Goal: Information Seeking & Learning: Learn about a topic

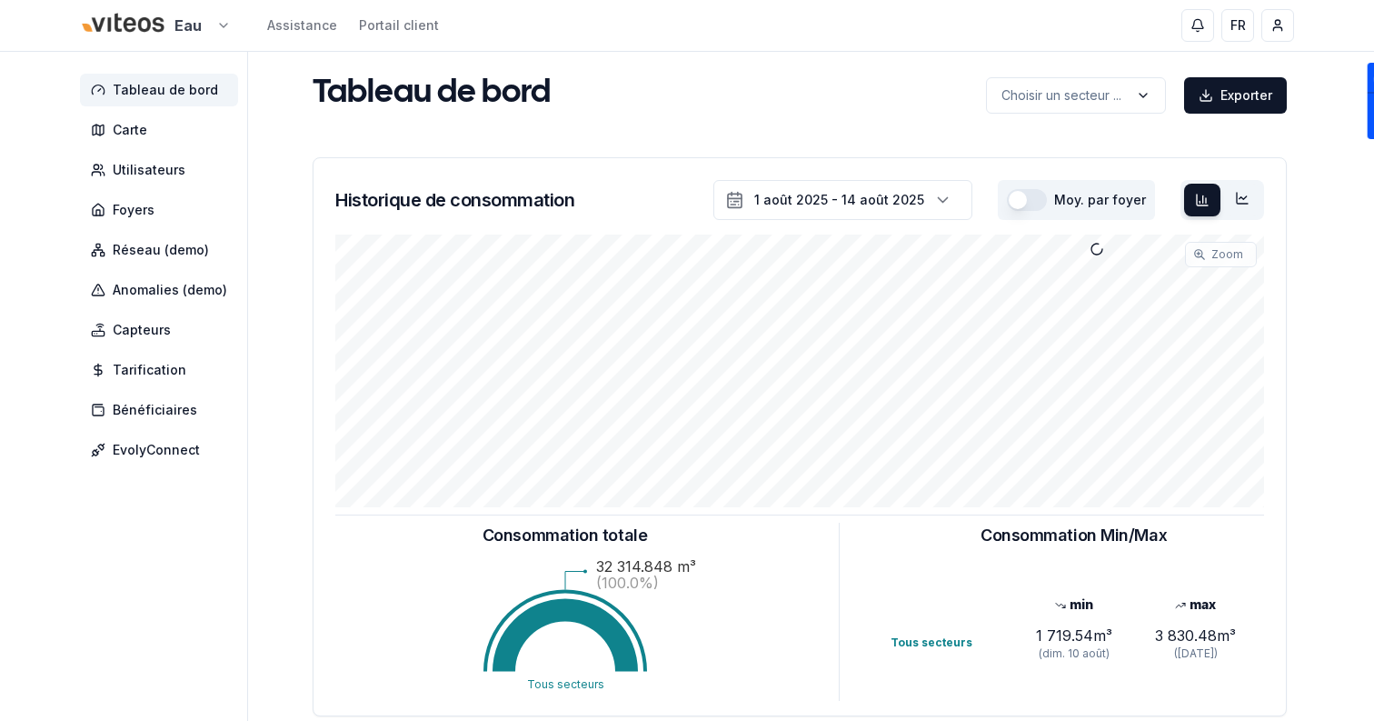
click at [112, 17] on html "Eau Assistance Portail client FR Sami Tableau de bord Carte Utilisateurs Foyers…" at bounding box center [687, 563] width 1374 height 1126
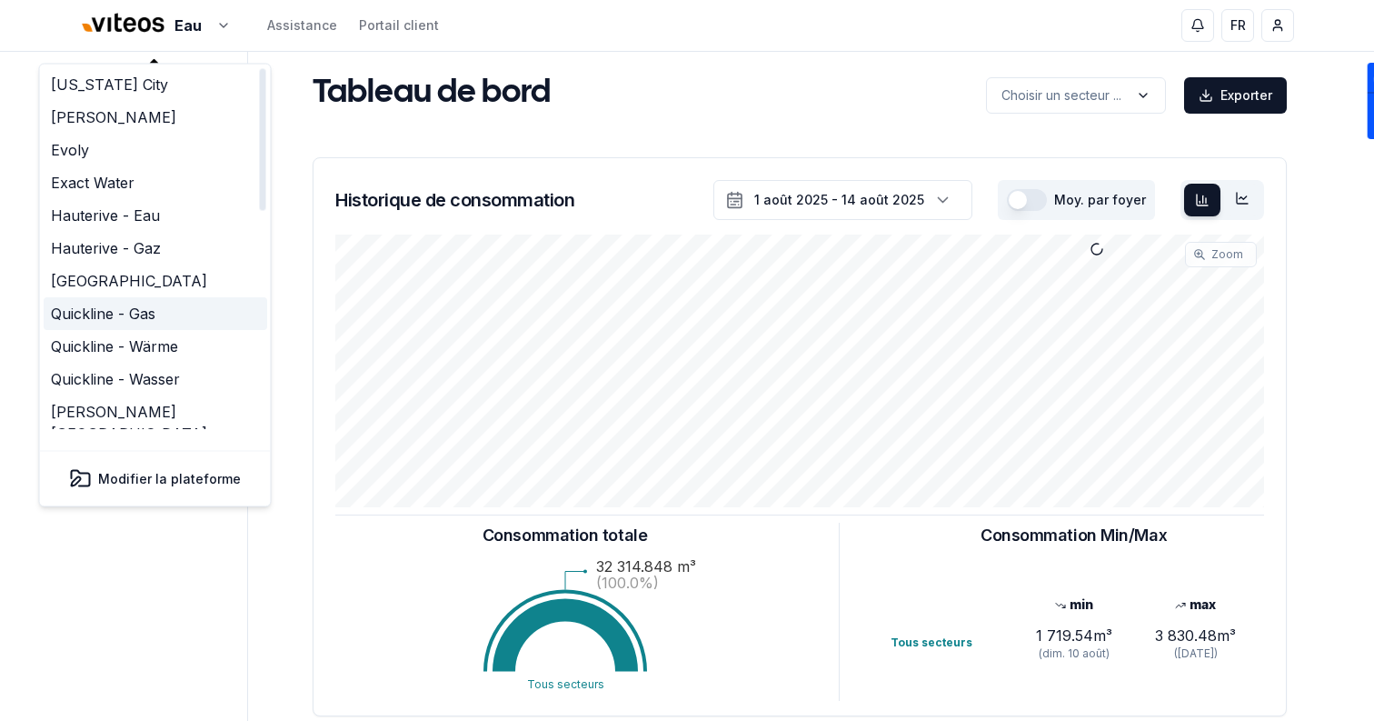
scroll to position [555, 0]
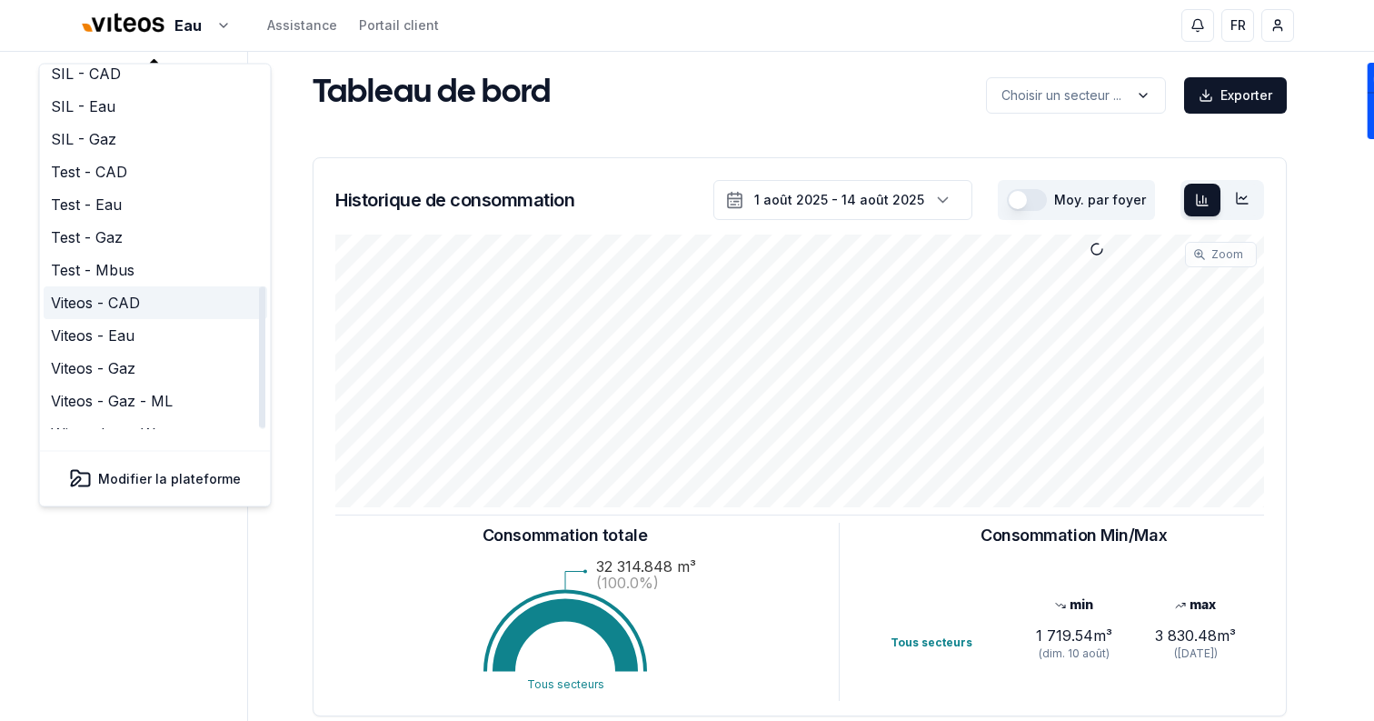
click at [151, 287] on link "Viteos - CAD" at bounding box center [156, 303] width 224 height 33
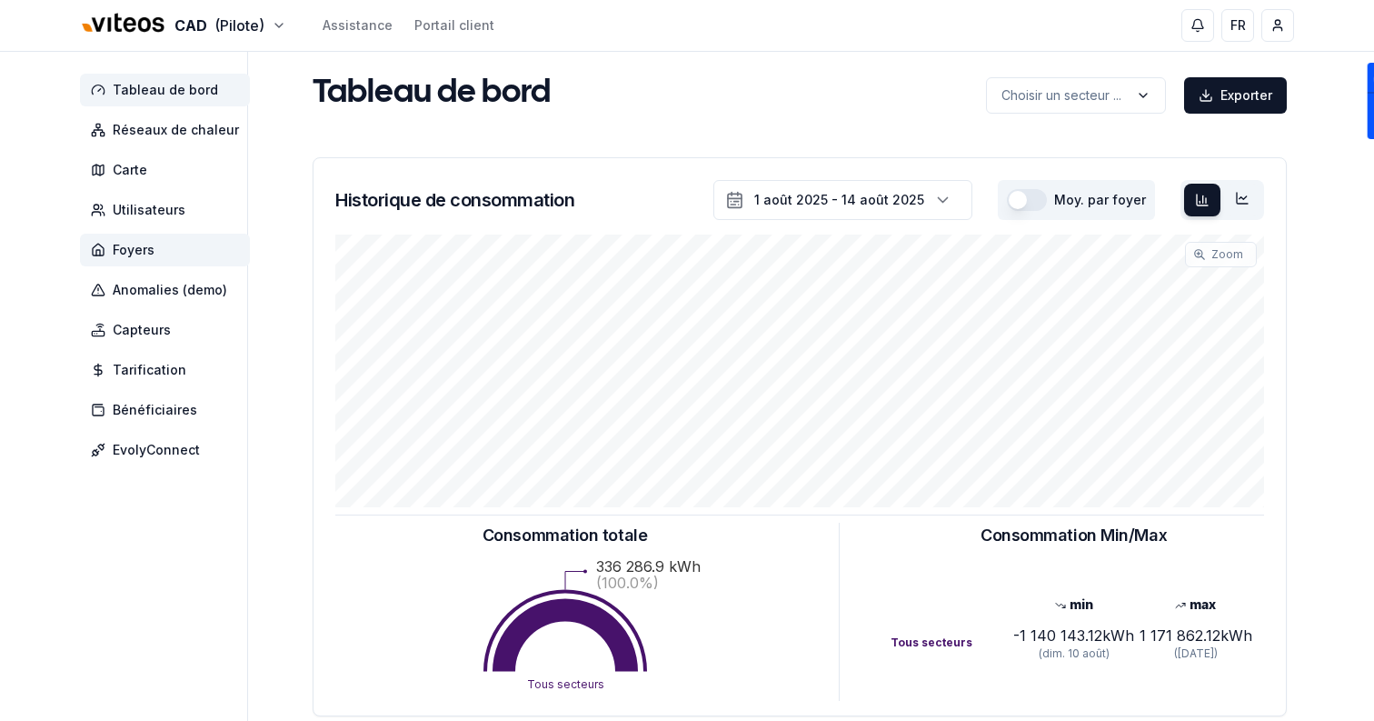
click at [128, 240] on span "Foyers" at bounding box center [165, 250] width 170 height 33
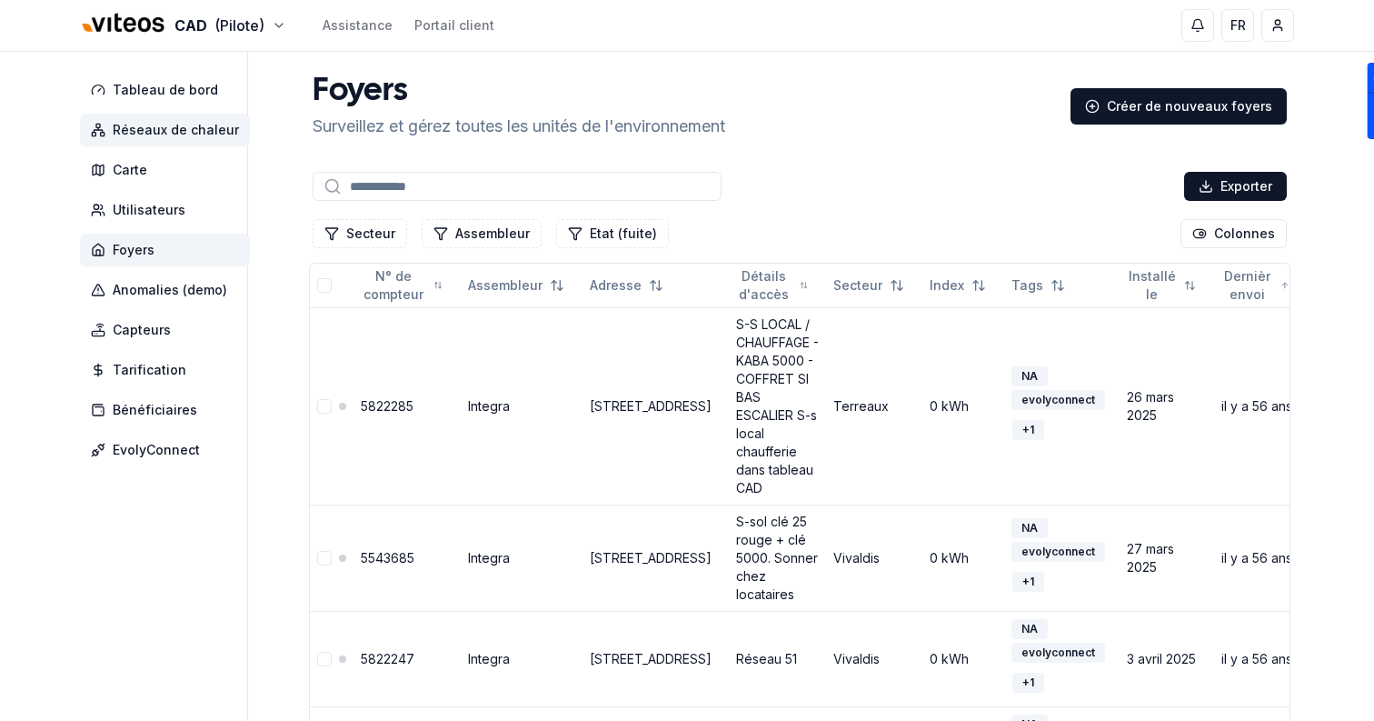
click at [172, 127] on span "Réseaux de chaleur" at bounding box center [176, 130] width 126 height 18
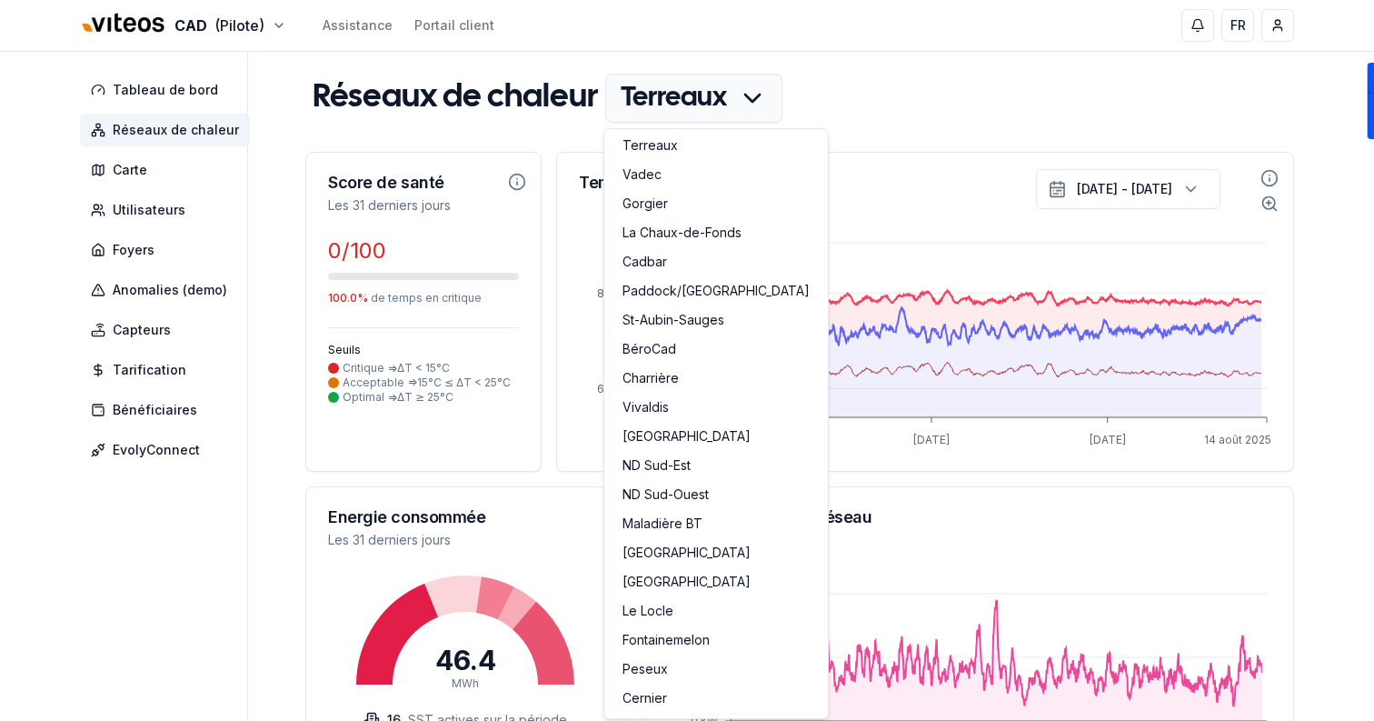
click at [670, 225] on link "La Chaux-de-Fonds" at bounding box center [716, 234] width 216 height 29
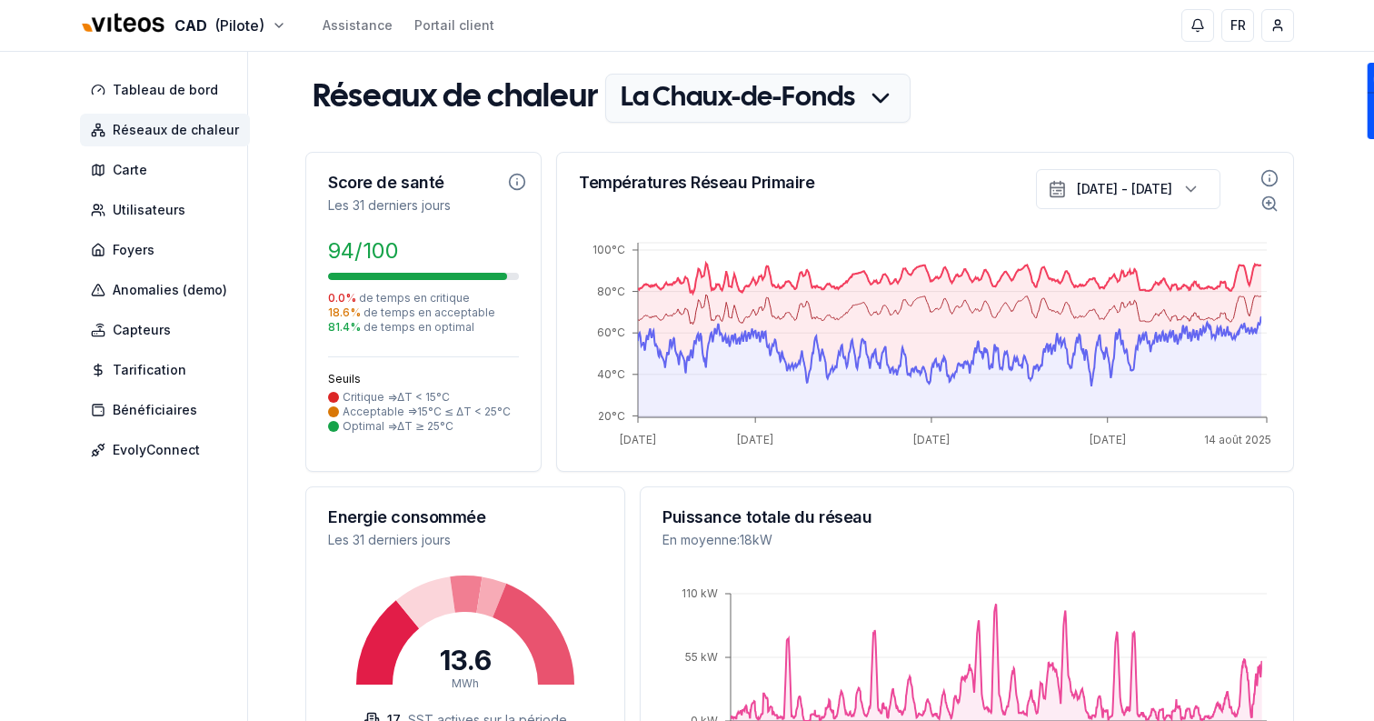
click at [673, 113] on html "CAD (Pilote) Assistance Portail client FR Sami Tableau de bord Réseaux de chale…" at bounding box center [687, 653] width 1374 height 1307
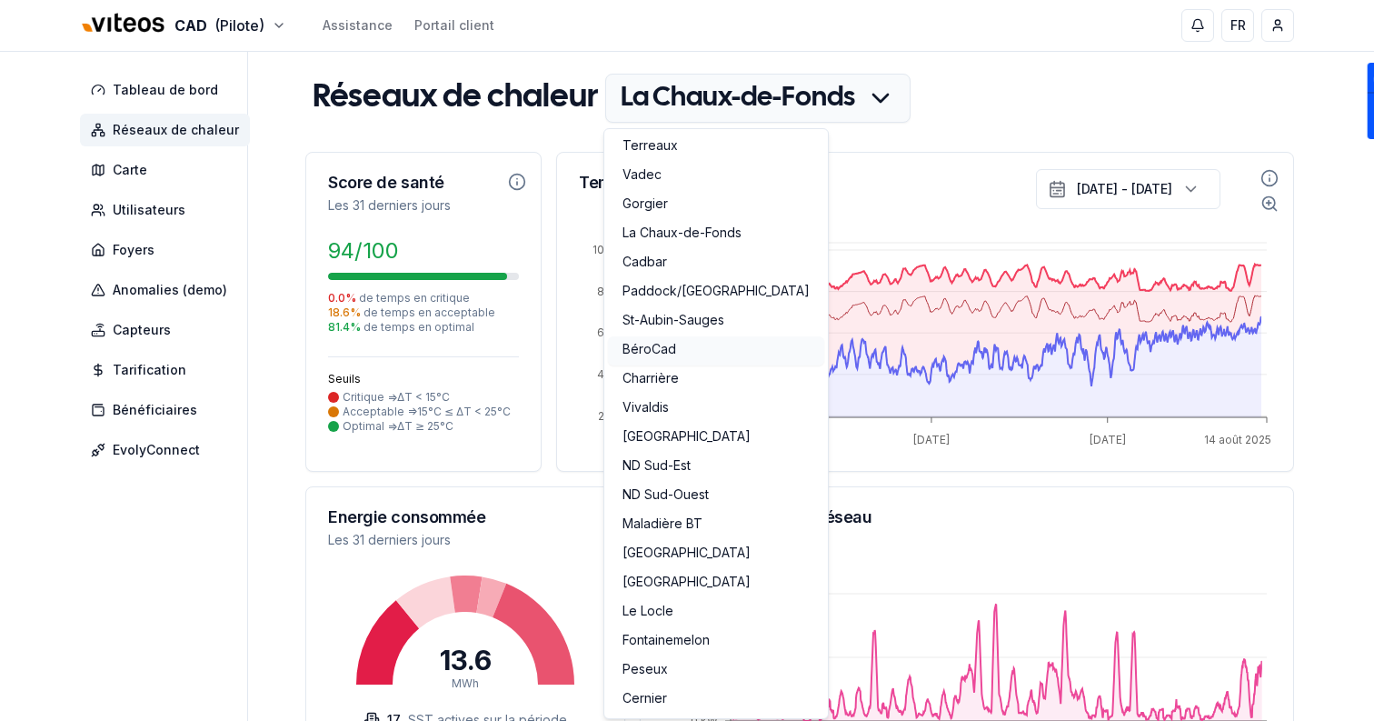
click at [686, 348] on link "BéroCad" at bounding box center [716, 350] width 216 height 29
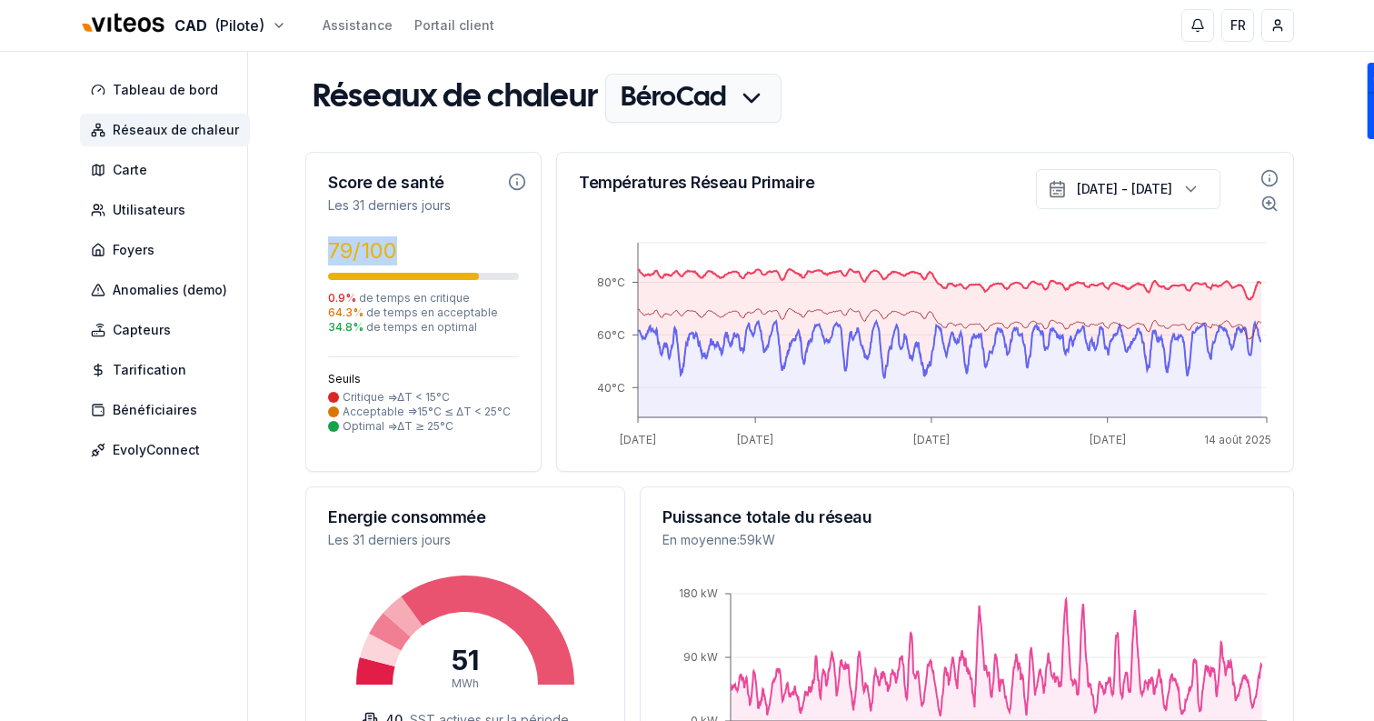
drag, startPoint x: 330, startPoint y: 252, endPoint x: 439, endPoint y: 252, distance: 109.1
click at [440, 252] on div "79 /100" at bounding box center [423, 250] width 191 height 29
click at [439, 252] on div "79 /100" at bounding box center [423, 250] width 191 height 29
drag, startPoint x: 343, startPoint y: 251, endPoint x: 404, endPoint y: 251, distance: 60.9
click at [404, 251] on div "79 /100" at bounding box center [423, 250] width 191 height 29
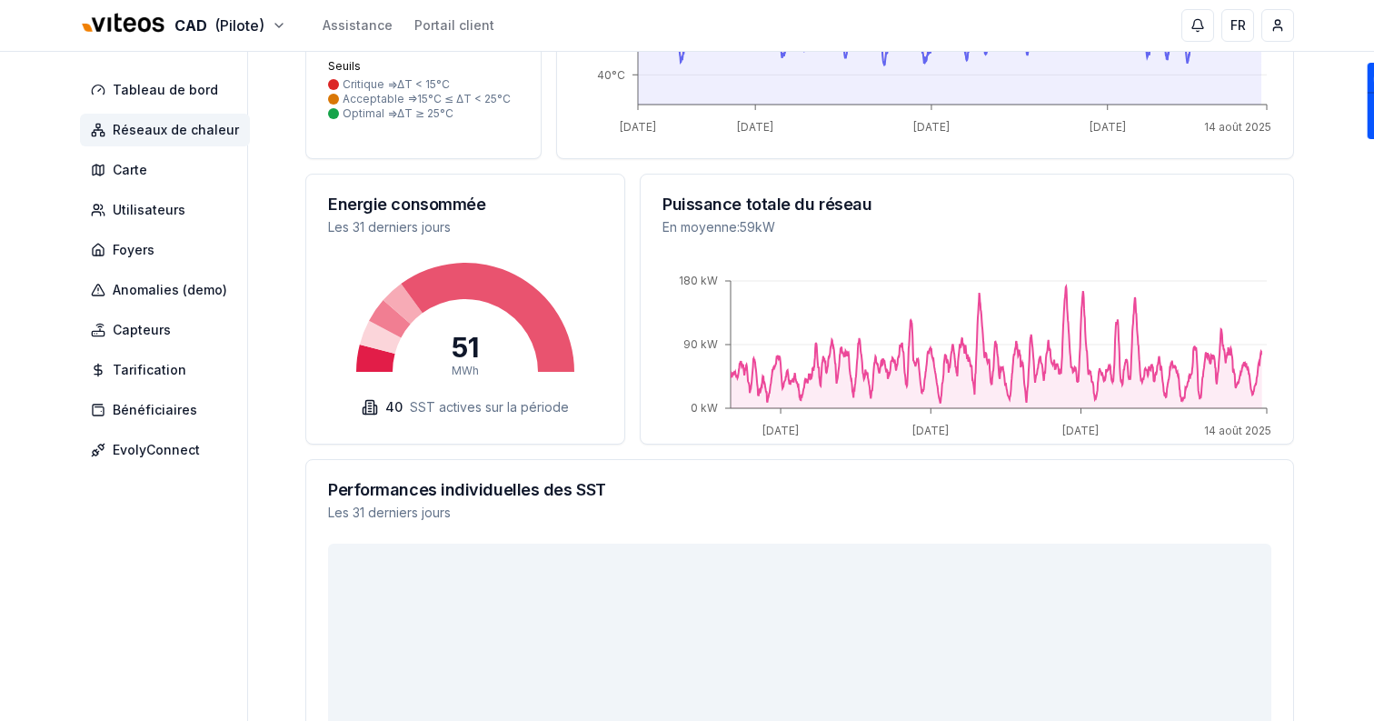
scroll to position [588, 0]
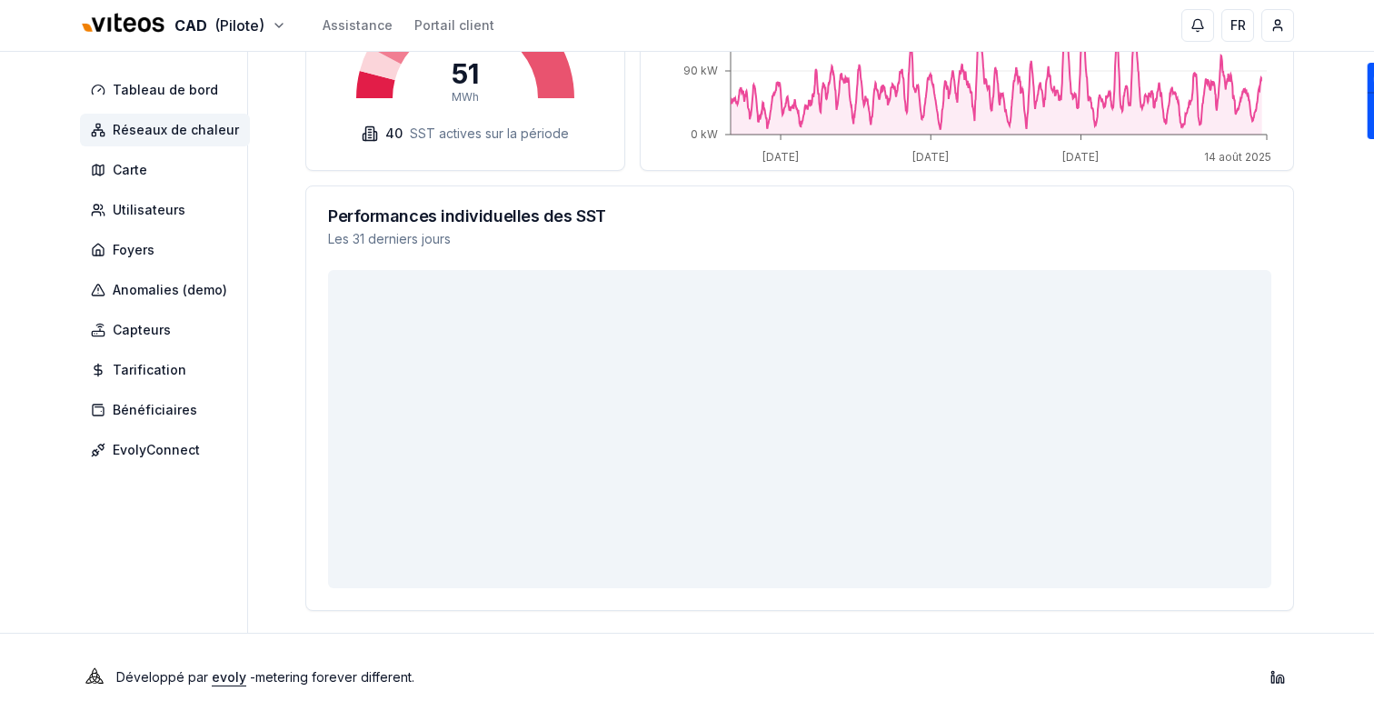
click at [595, 212] on h3 "Performances individuelles des SST" at bounding box center [799, 216] width 943 height 16
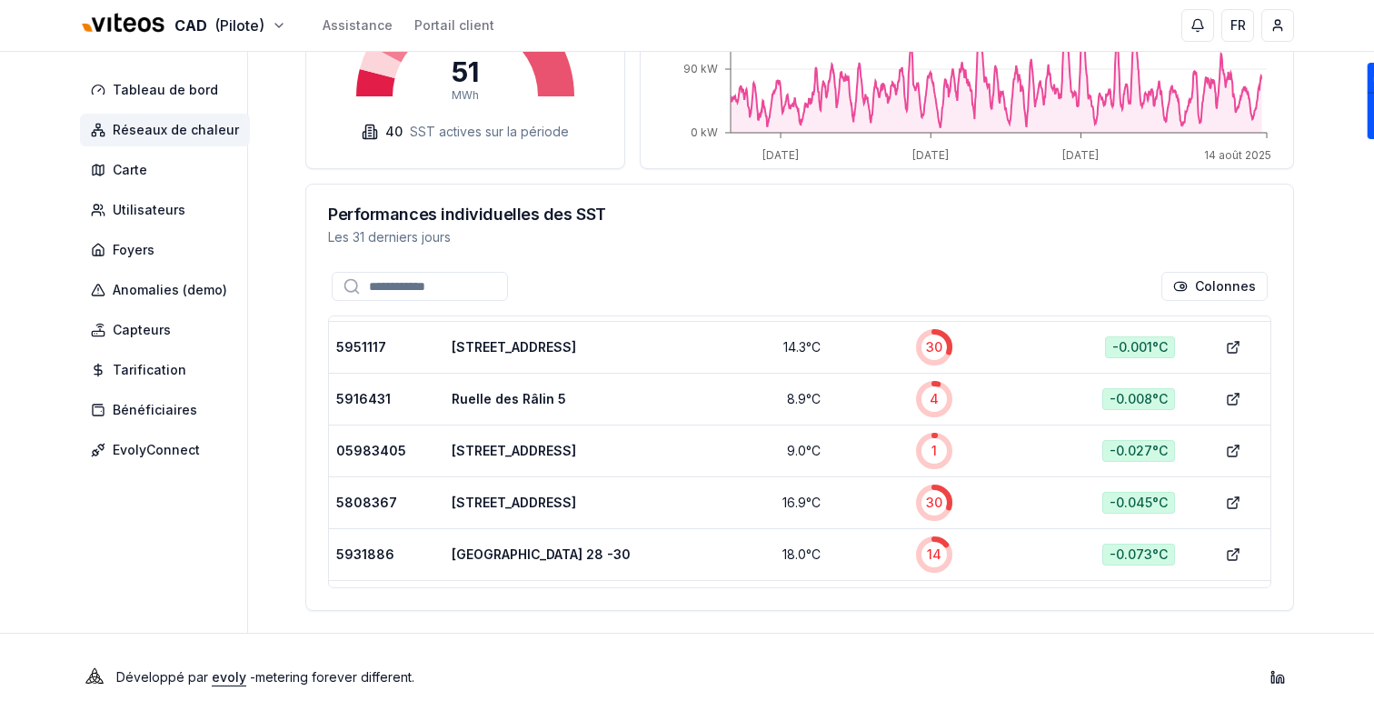
scroll to position [2162, 0]
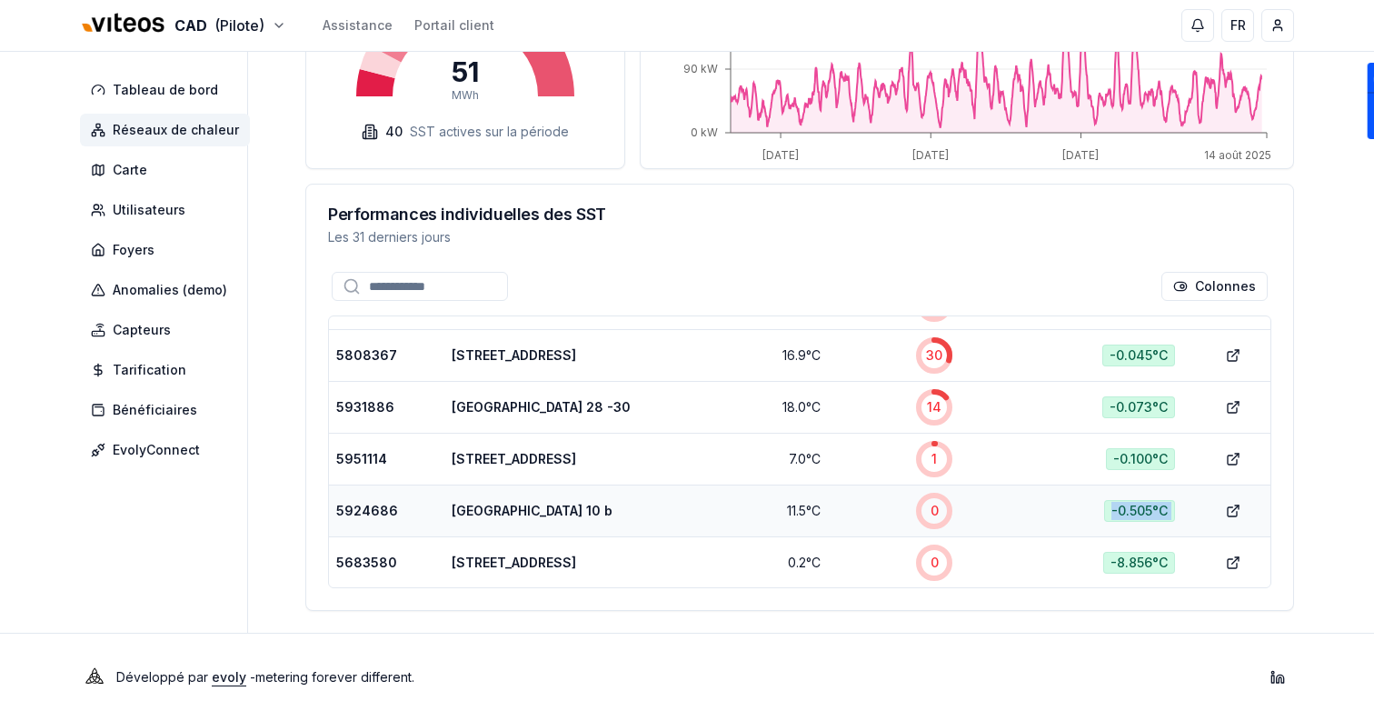
drag, startPoint x: 1106, startPoint y: 515, endPoint x: 1211, endPoint y: 515, distance: 104.5
click at [1211, 515] on tr "5924686 [GEOGRAPHIC_DATA] 10 b 11.5 °C 0 -0.505 °C show" at bounding box center [800, 510] width 942 height 52
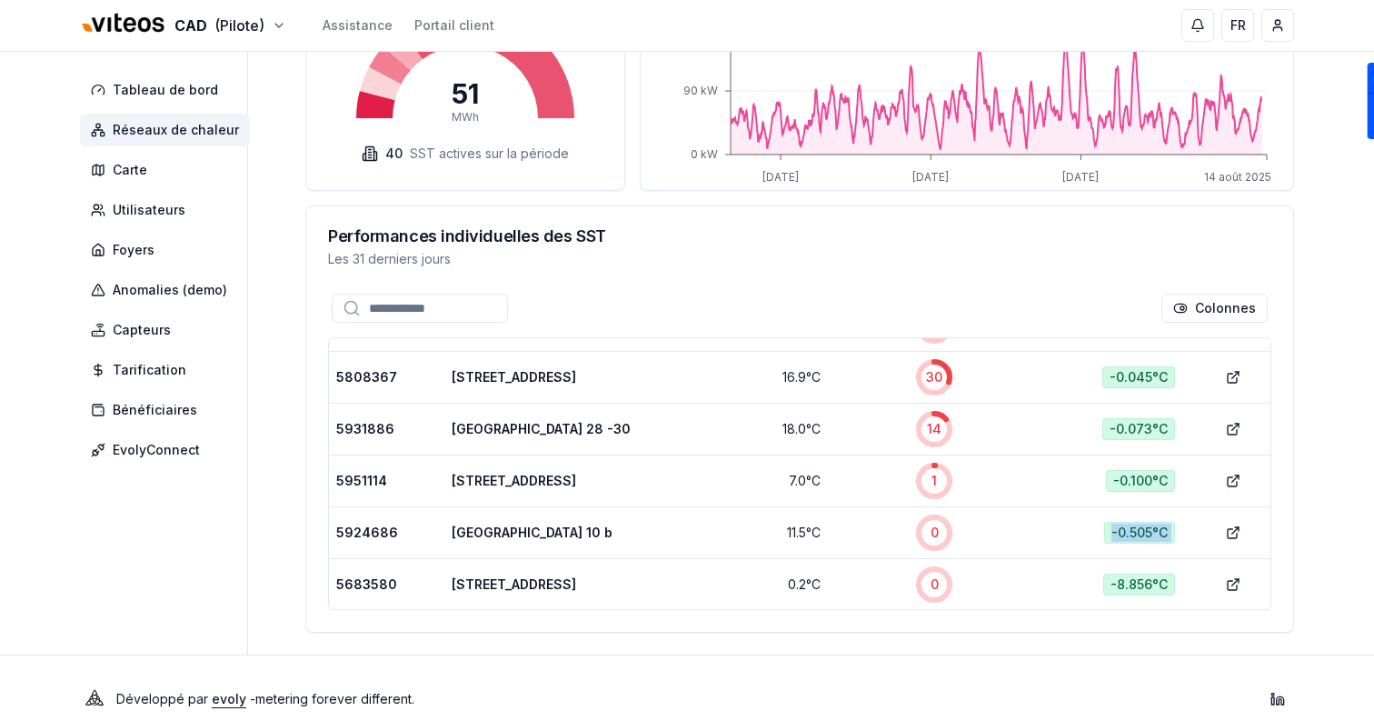
scroll to position [590, 0]
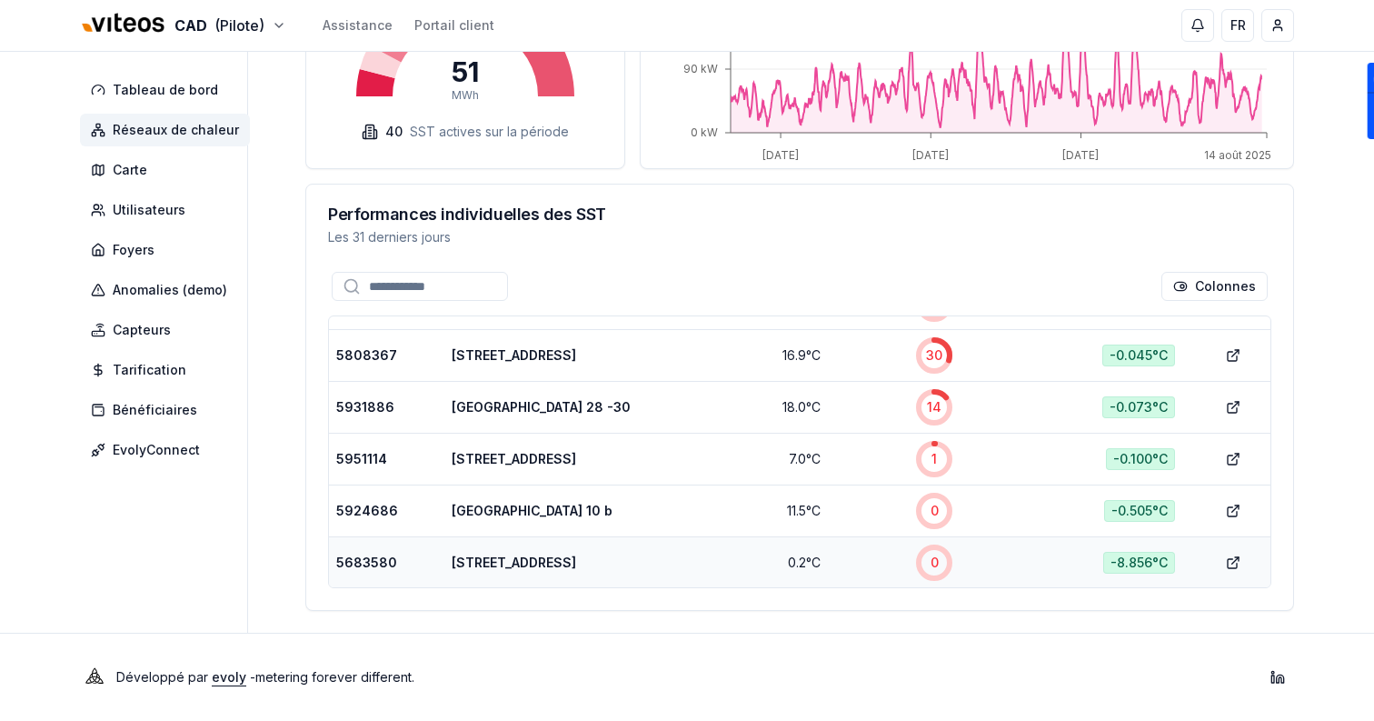
click at [935, 537] on td "0" at bounding box center [916, 562] width 132 height 52
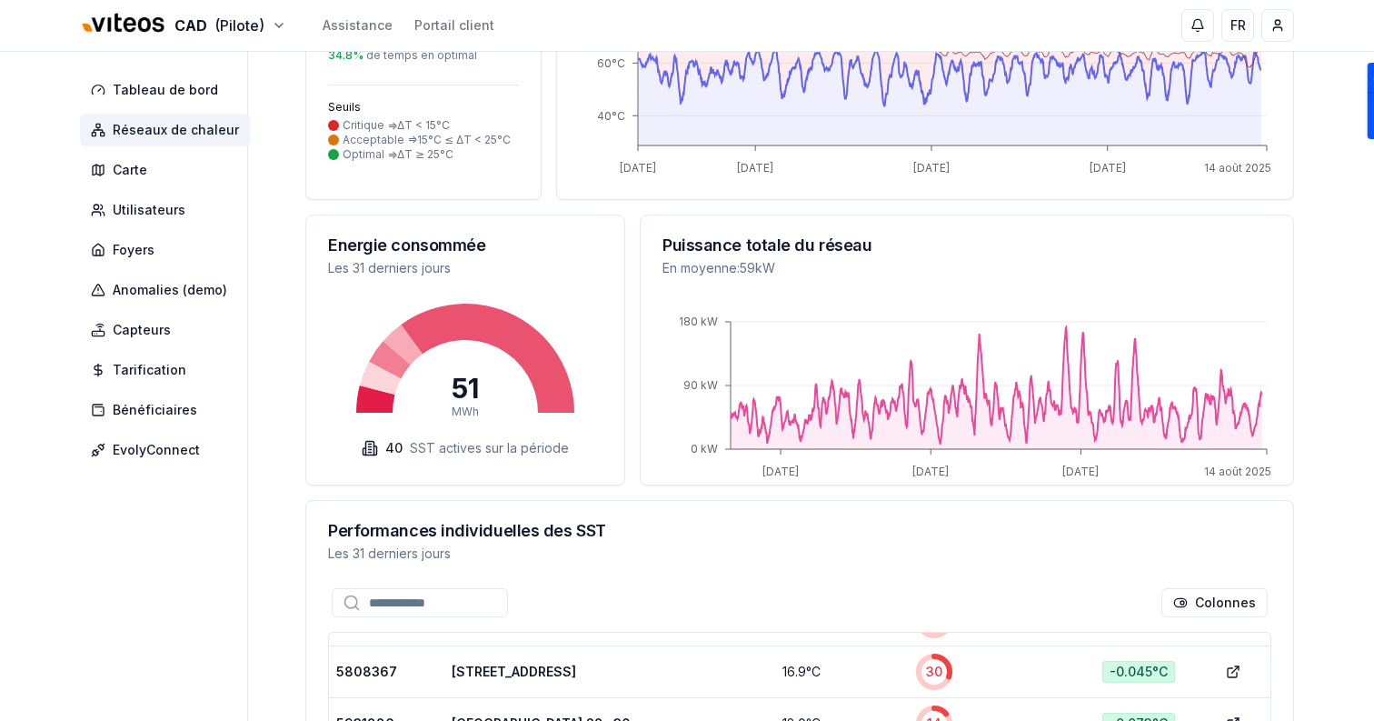
scroll to position [0, 0]
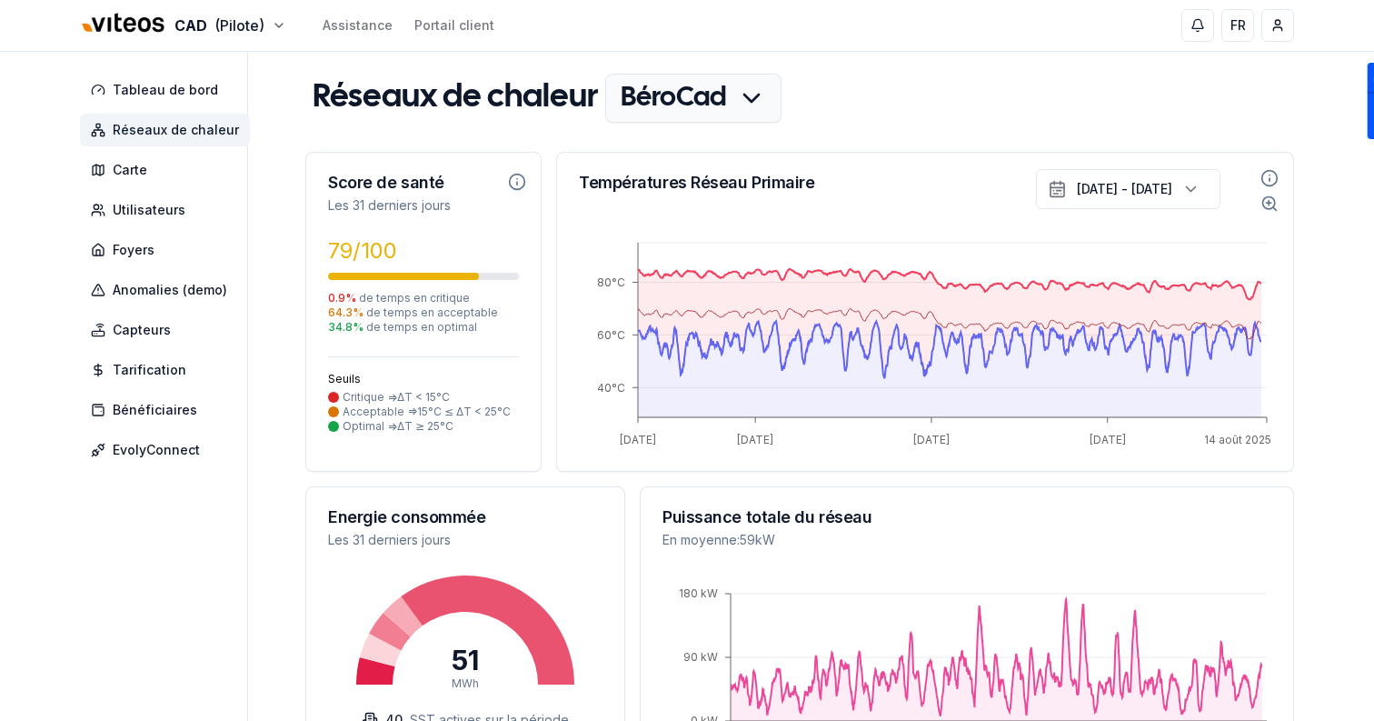
click at [626, 106] on html "CAD (Pilote) Assistance Portail client FR Sami Tableau de bord Réseaux de chale…" at bounding box center [687, 654] width 1374 height 1309
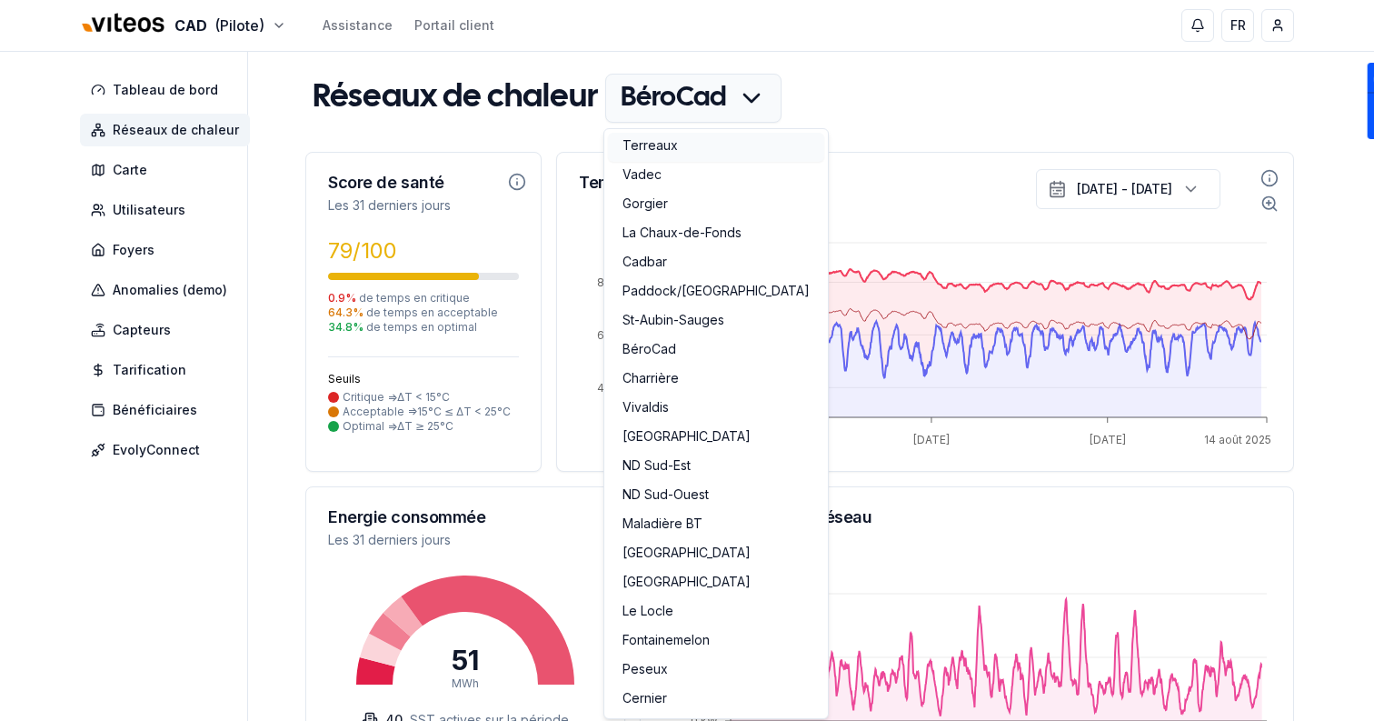
click at [654, 143] on link "Terreaux" at bounding box center [716, 147] width 216 height 29
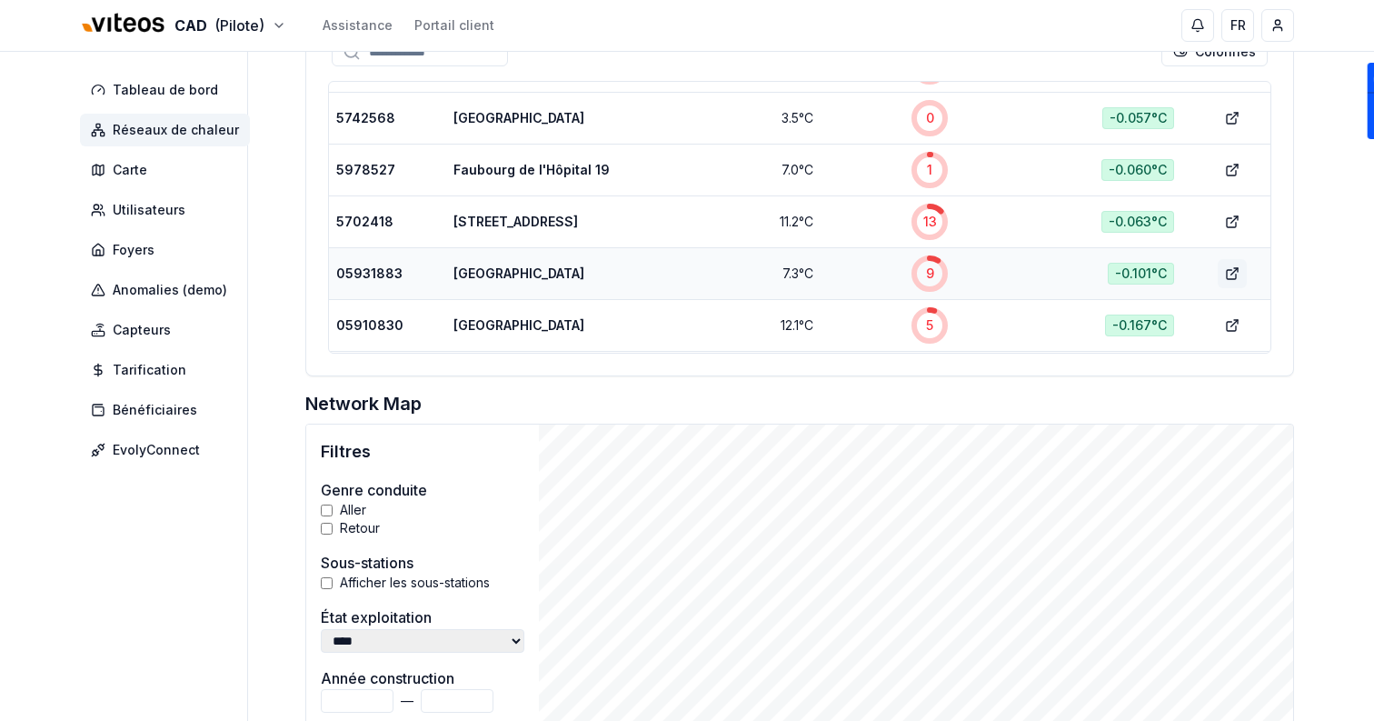
click at [1234, 277] on icon at bounding box center [1232, 273] width 15 height 15
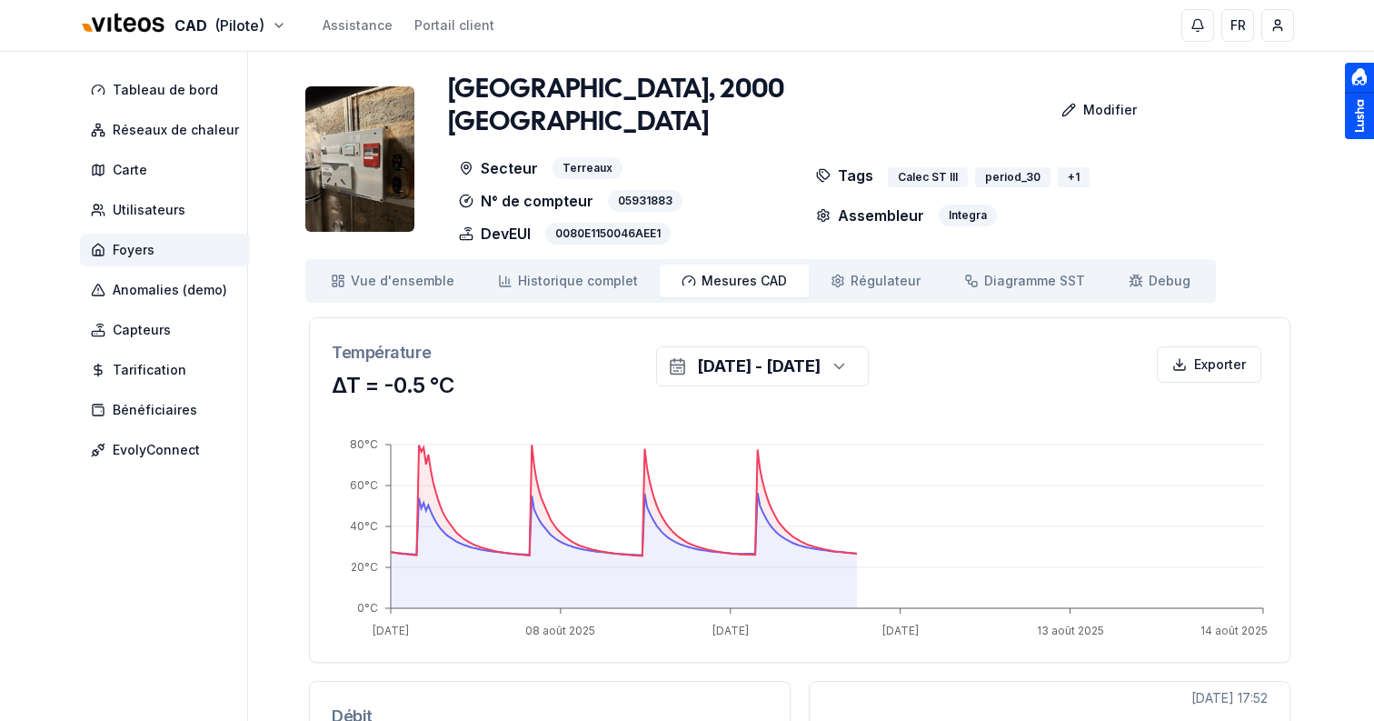
click at [373, 142] on img at bounding box center [359, 158] width 109 height 145
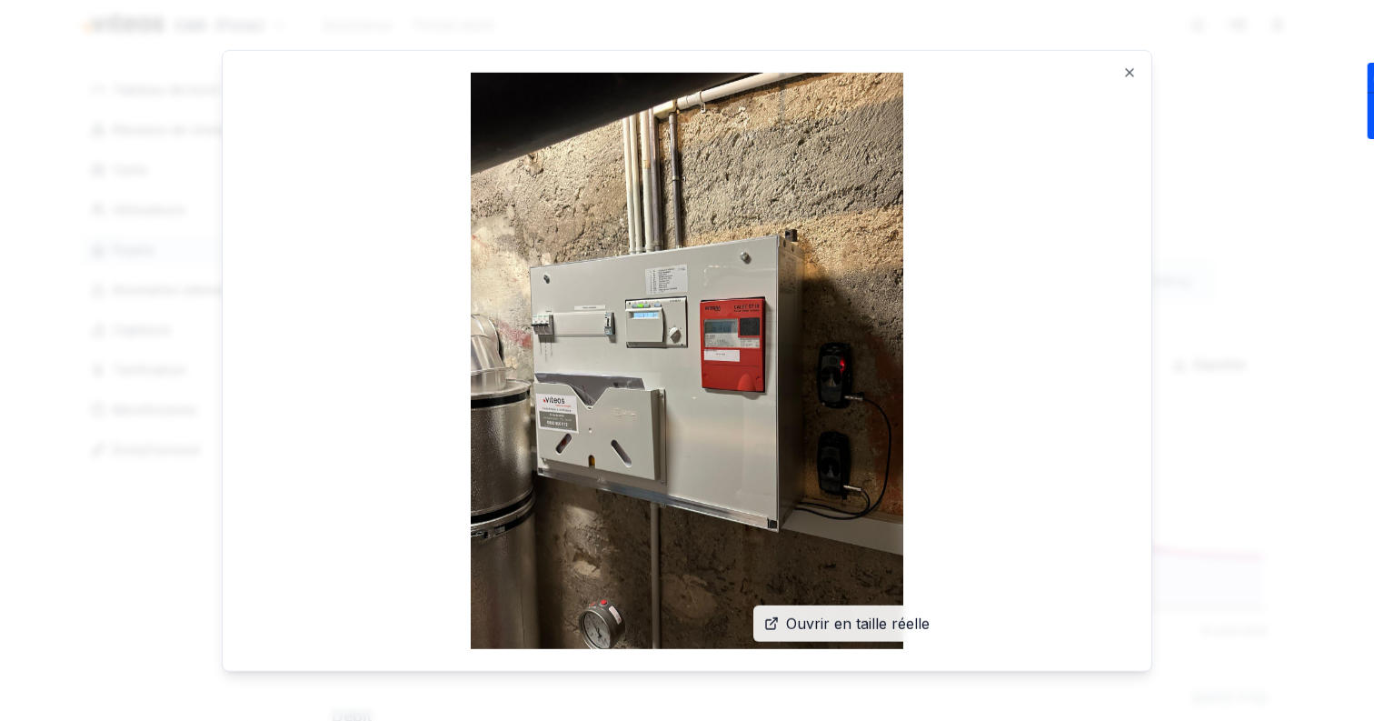
click at [899, 612] on link "Ouvrir en taille réelle" at bounding box center [846, 623] width 187 height 36
click at [1134, 70] on icon "button" at bounding box center [1129, 72] width 15 height 15
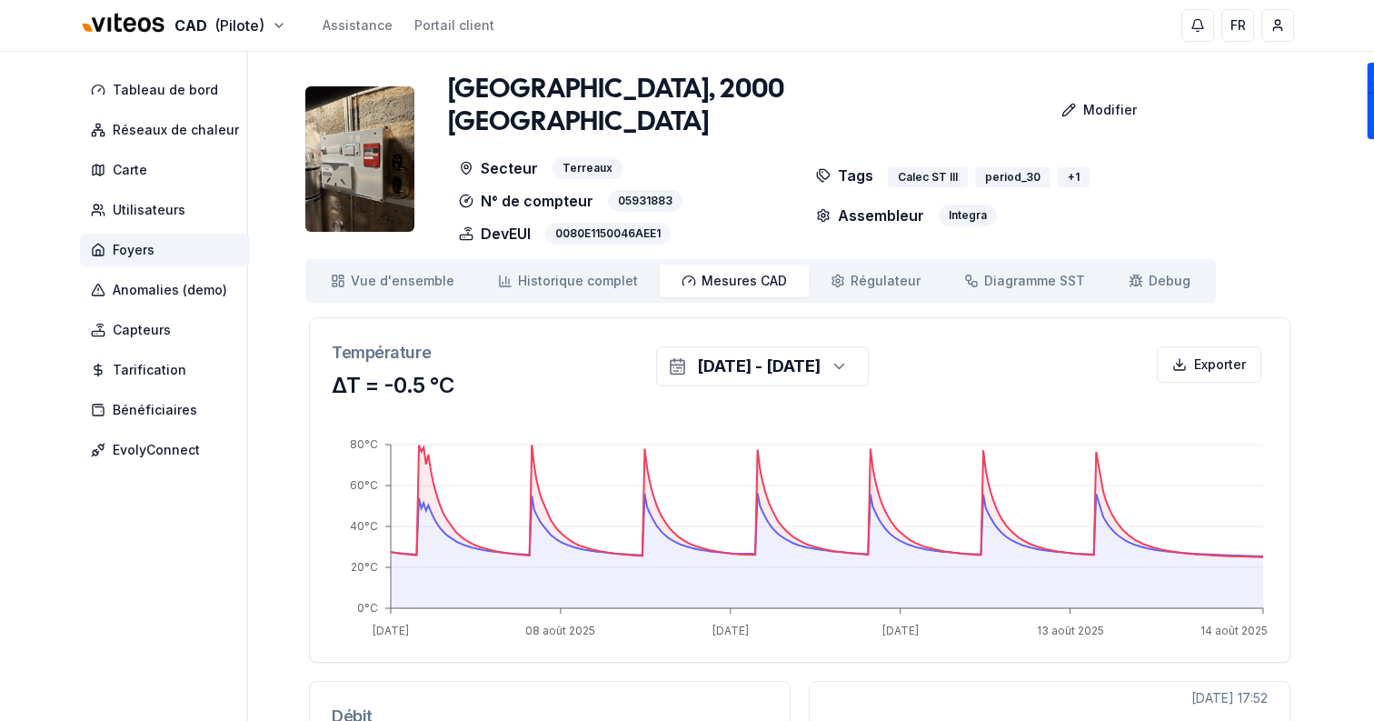
click at [129, 264] on span "Foyers" at bounding box center [165, 250] width 170 height 33
